Goal: Check status: Check status

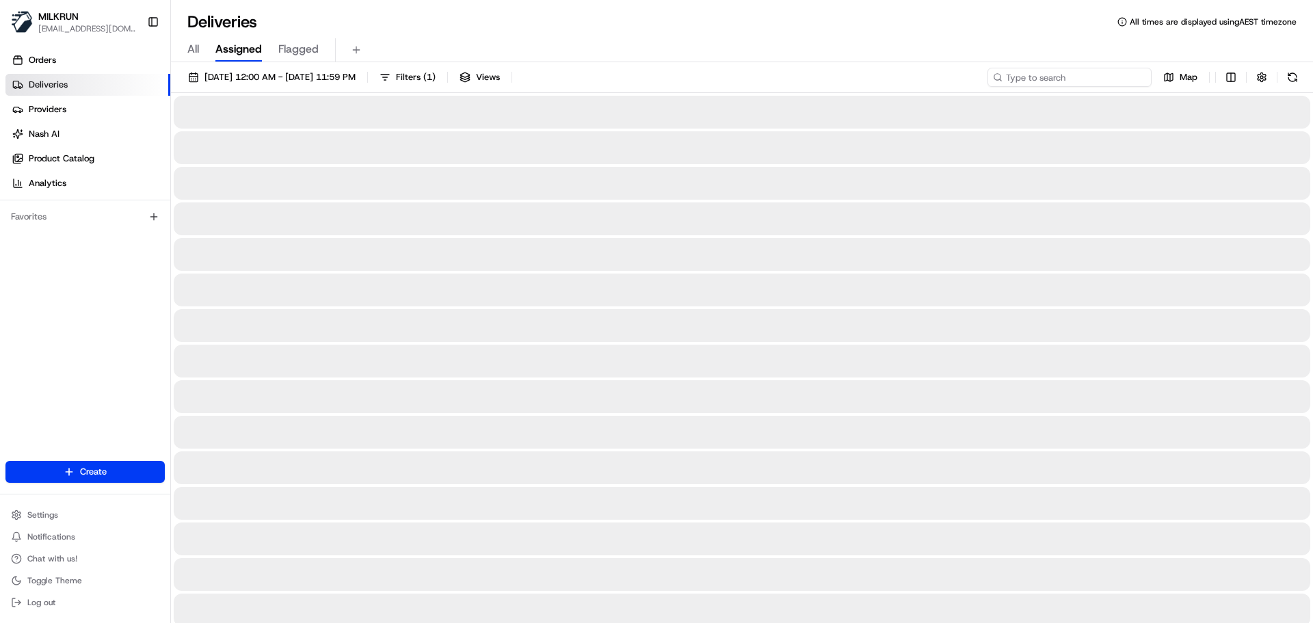
click at [1051, 78] on input at bounding box center [1069, 77] width 164 height 19
paste input "[PERSON_NAME]"
click at [1008, 71] on input "[PERSON_NAME]" at bounding box center [1069, 77] width 164 height 19
click at [1074, 77] on input "[PERSON_NAME]" at bounding box center [1069, 77] width 164 height 19
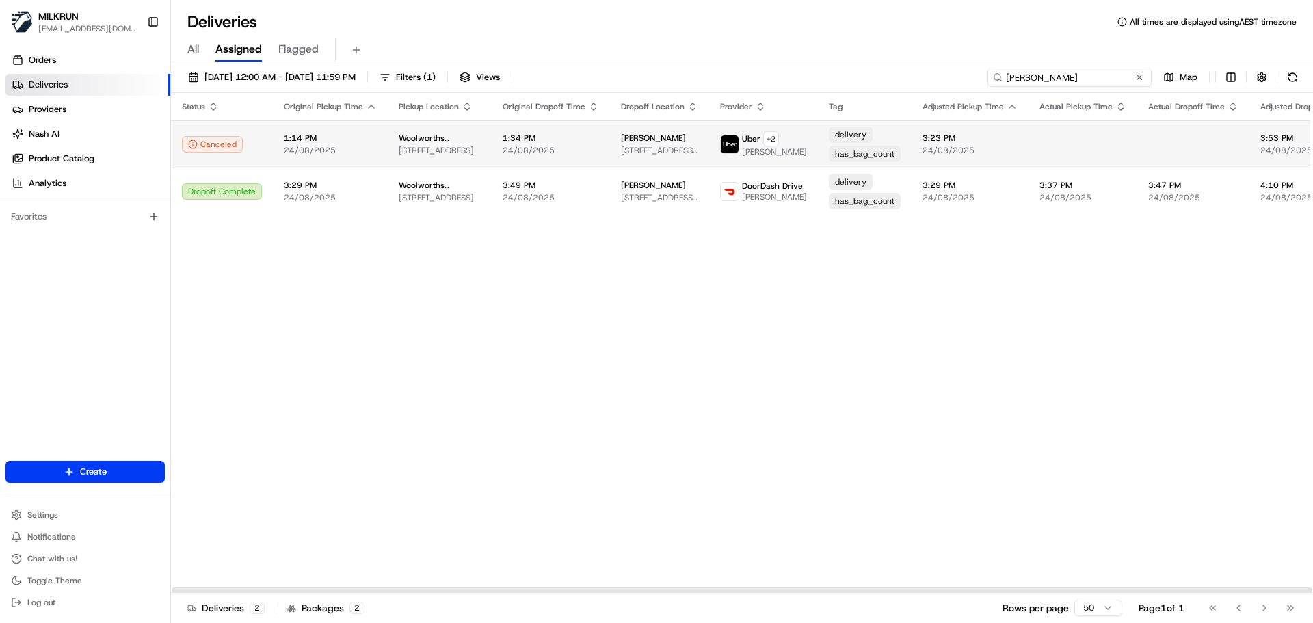
type input "[PERSON_NAME]"
click at [621, 141] on span "[PERSON_NAME]" at bounding box center [653, 138] width 65 height 11
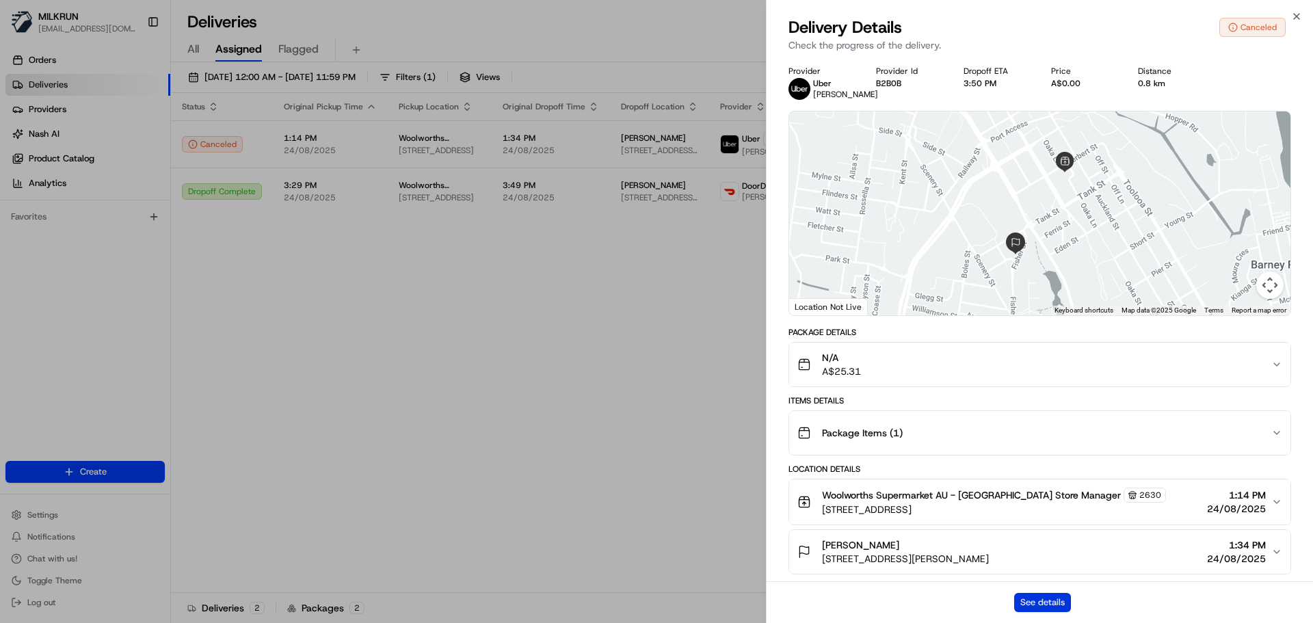
click at [1053, 600] on button "See details" at bounding box center [1042, 602] width 57 height 19
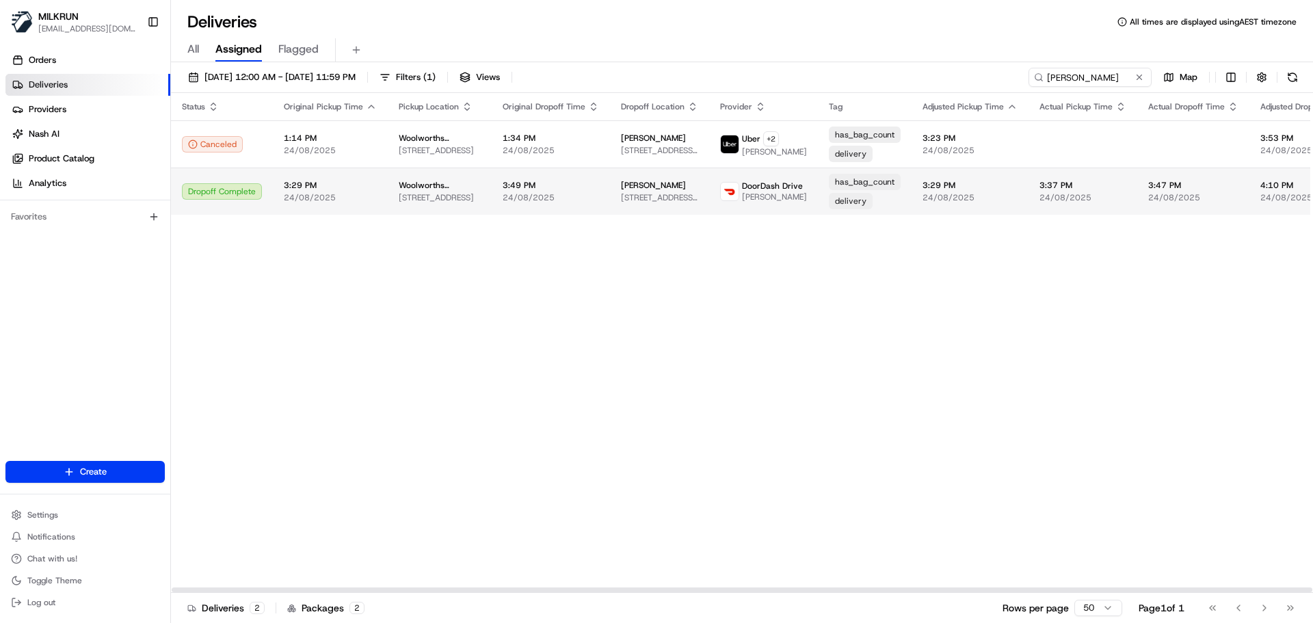
click at [413, 186] on span "Woolworths Supermarket AU - Gladstone Valley" at bounding box center [440, 185] width 82 height 11
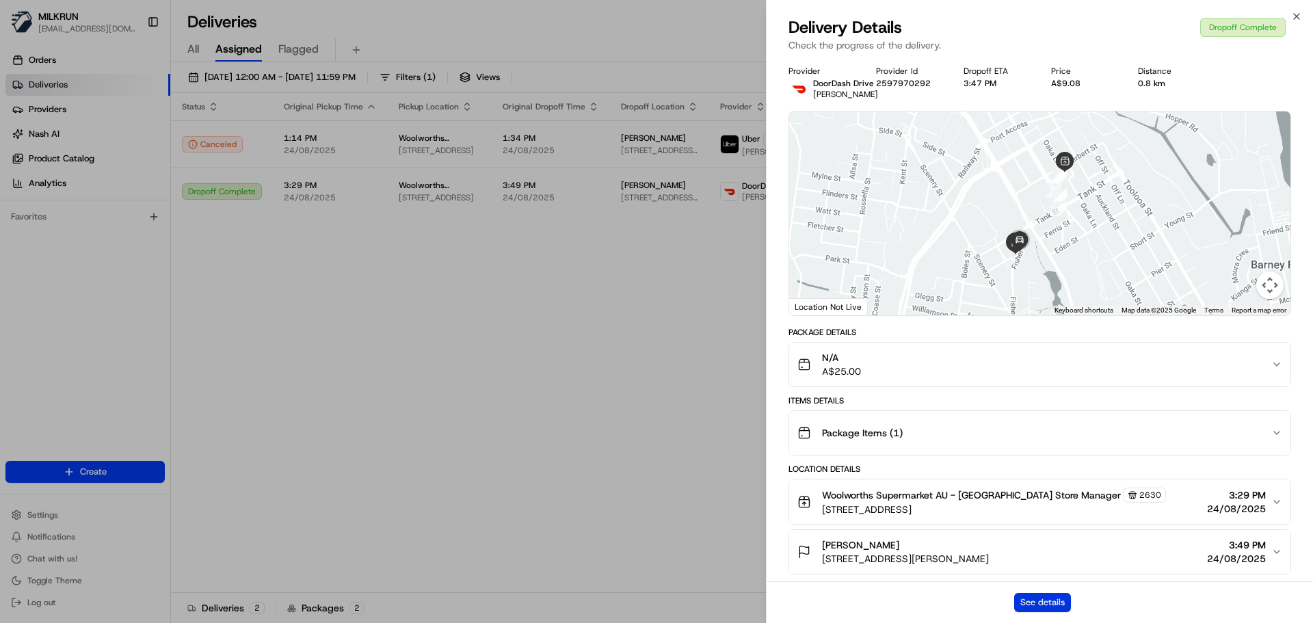
click at [1057, 605] on button "See details" at bounding box center [1042, 602] width 57 height 19
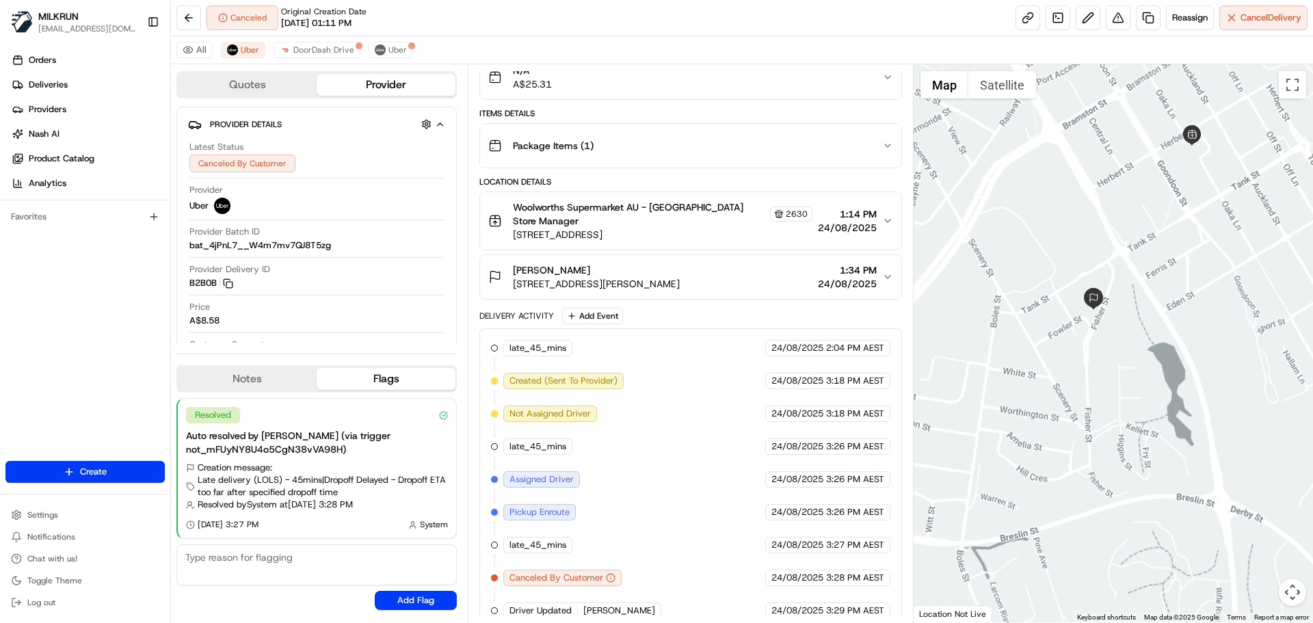
scroll to position [148, 0]
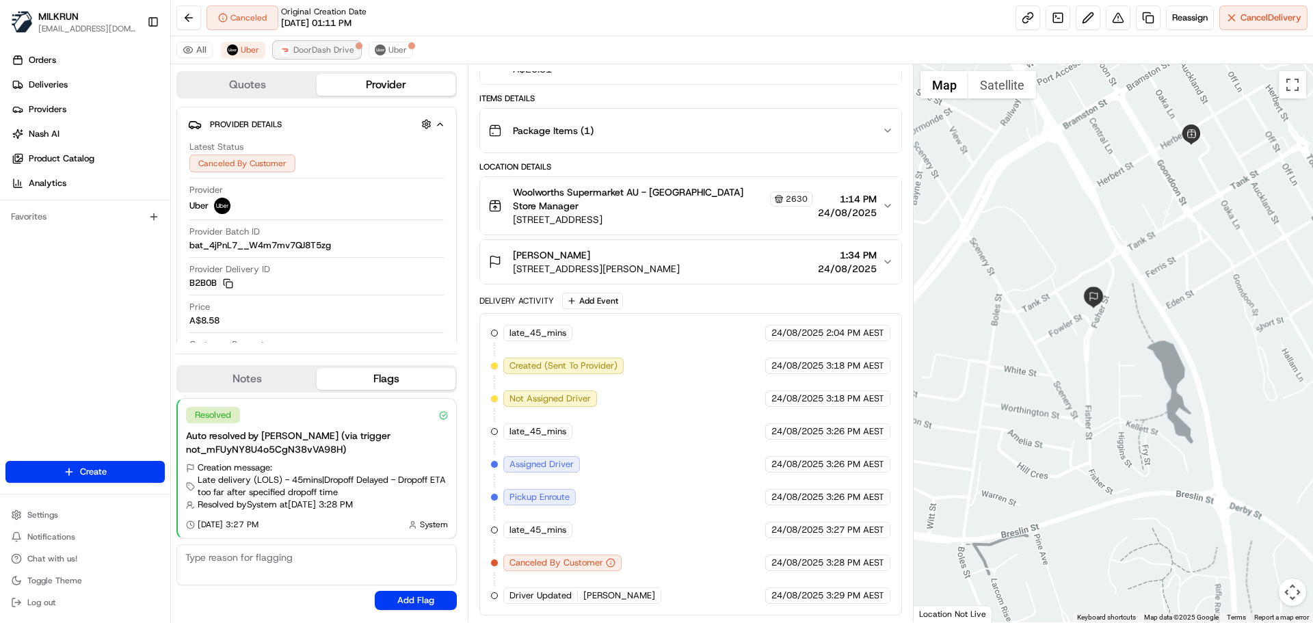
click at [314, 56] on button "DoorDash Drive" at bounding box center [316, 50] width 87 height 16
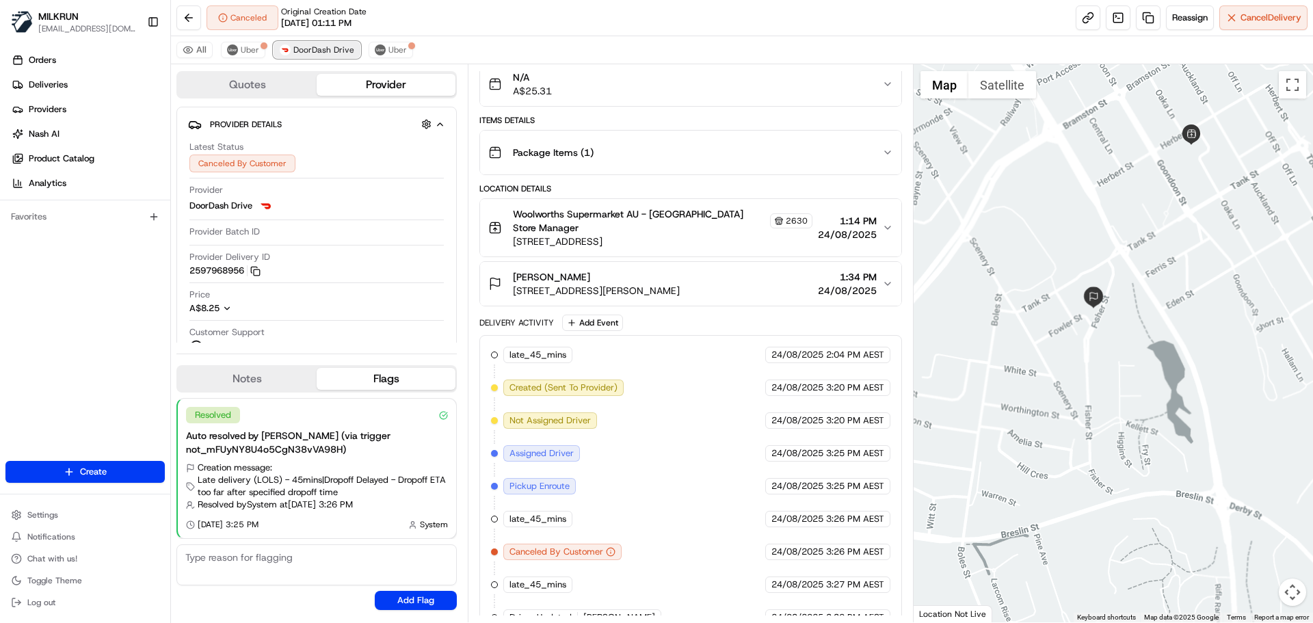
scroll to position [170, 0]
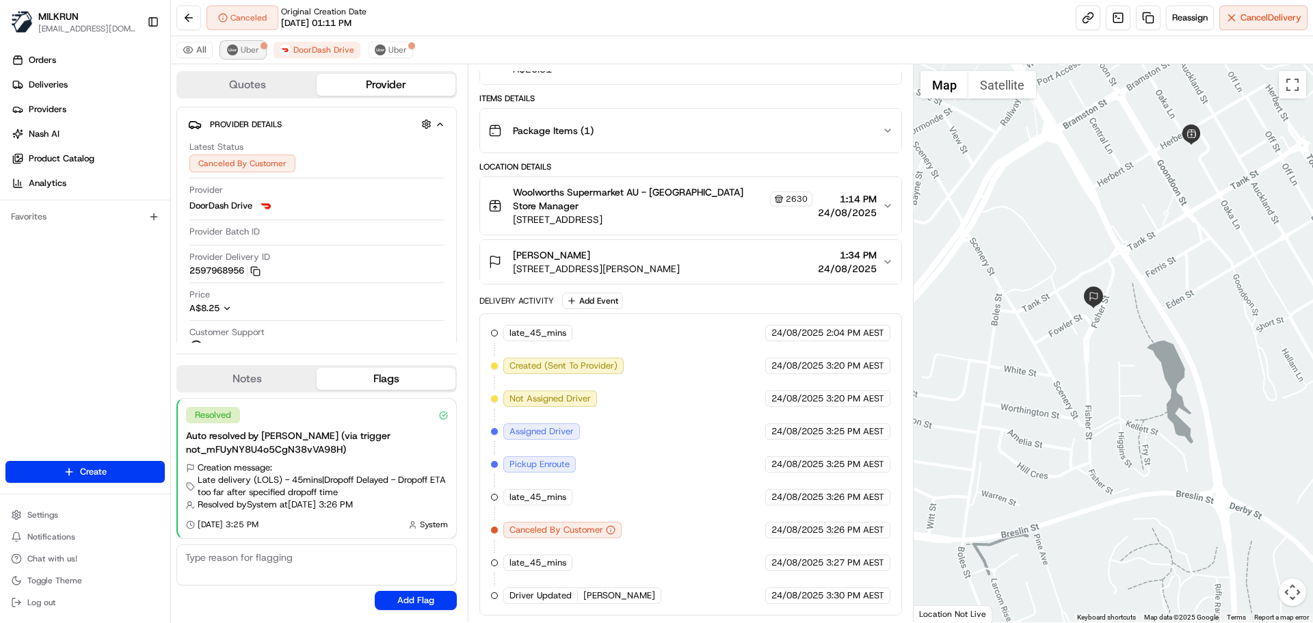
click at [243, 53] on span "Uber" at bounding box center [250, 49] width 18 height 11
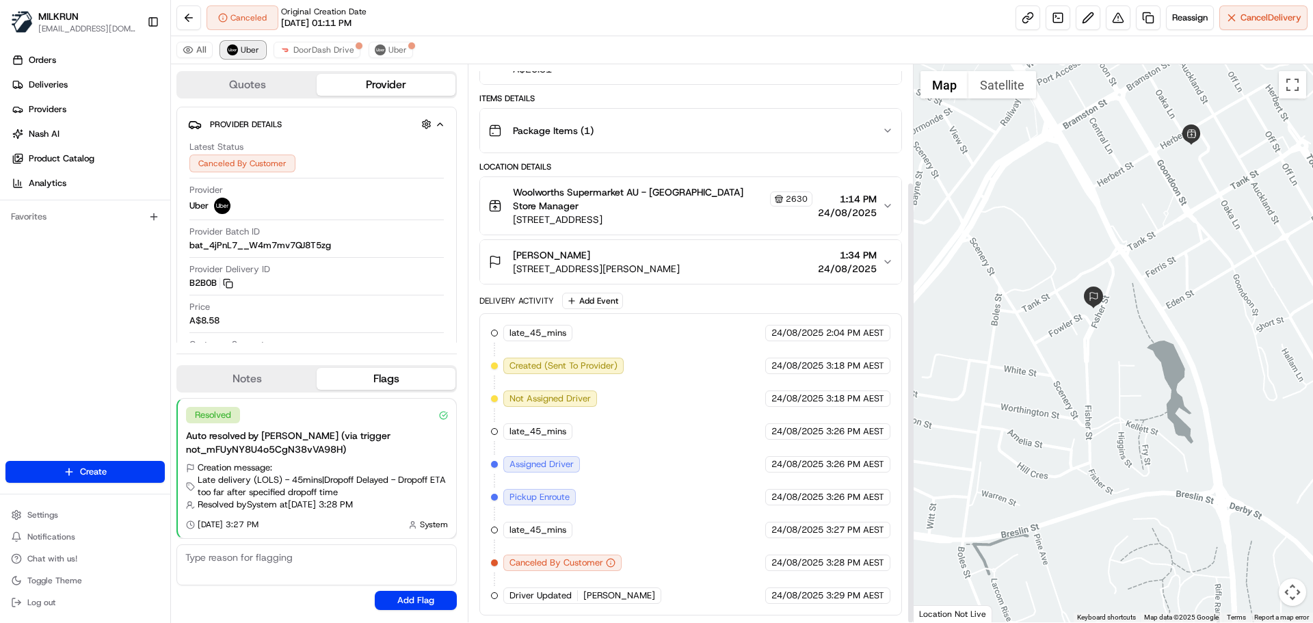
scroll to position [148, 0]
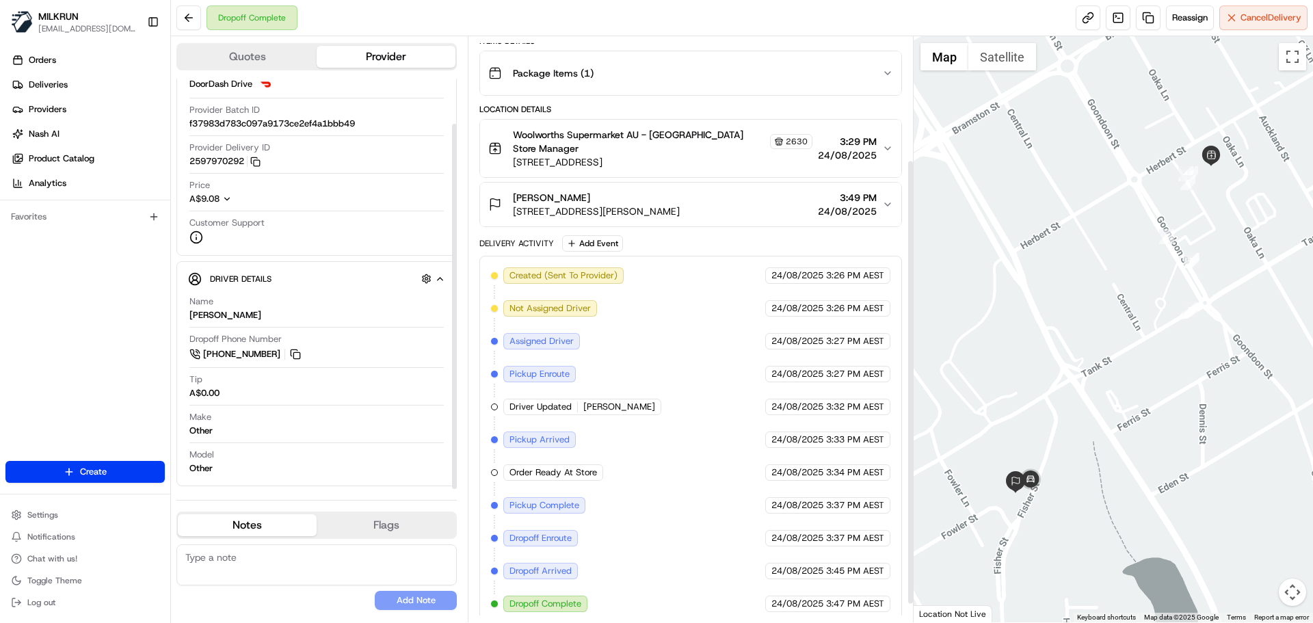
scroll to position [185, 0]
